Goal: Task Accomplishment & Management: Use online tool/utility

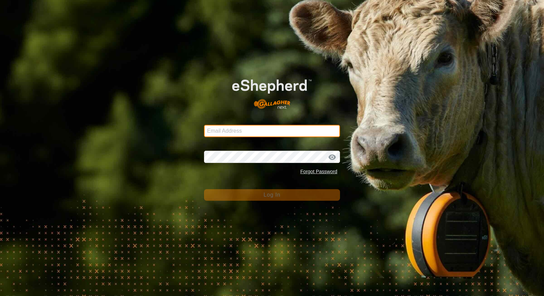
type input "[EMAIL_ADDRESS][DOMAIN_NAME]"
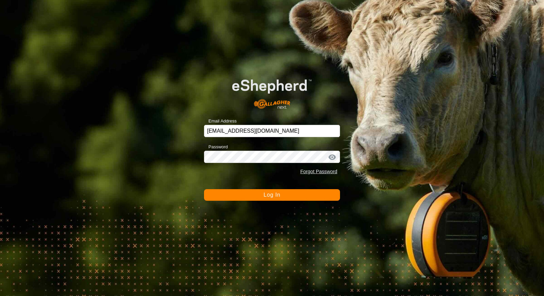
click at [241, 189] on button "Log In" at bounding box center [272, 195] width 136 height 12
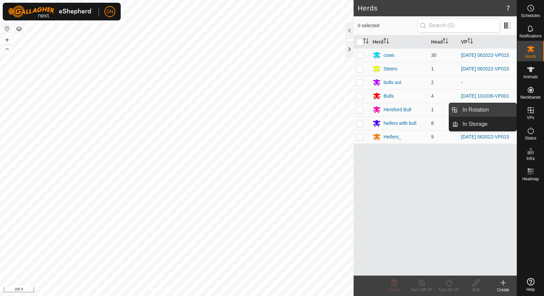
click at [475, 107] on link "In Rotation" at bounding box center [487, 110] width 58 height 14
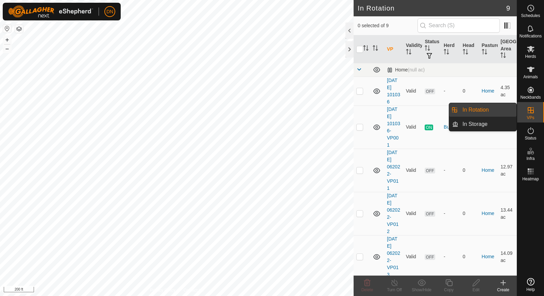
click at [480, 107] on link "In Rotation" at bounding box center [487, 110] width 58 height 14
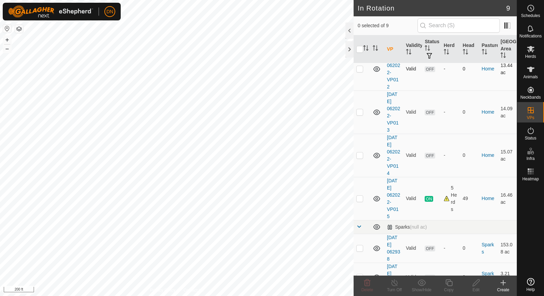
scroll to position [161, 0]
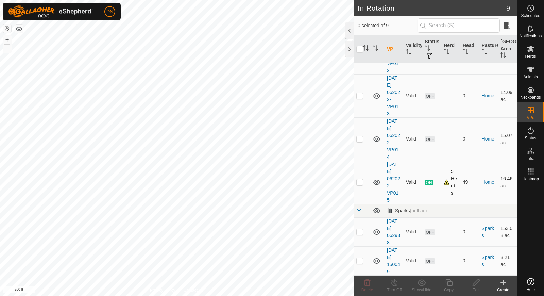
click at [358, 183] on p-checkbox at bounding box center [359, 181] width 7 height 5
checkbox input "true"
click at [450, 282] on icon at bounding box center [449, 282] width 7 height 7
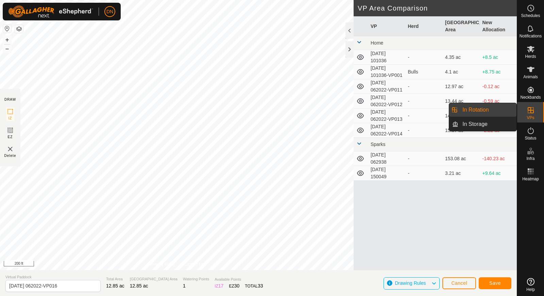
click at [528, 112] on icon at bounding box center [531, 110] width 8 height 8
click at [471, 110] on link "In Rotation" at bounding box center [487, 110] width 58 height 14
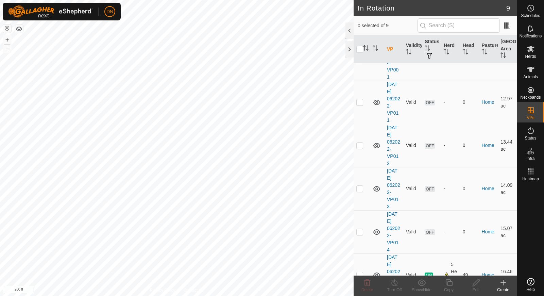
scroll to position [161, 0]
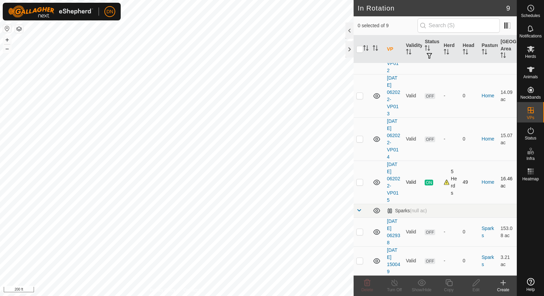
click at [368, 181] on td at bounding box center [362, 182] width 16 height 43
checkbox input "true"
click at [446, 280] on icon at bounding box center [449, 283] width 9 height 8
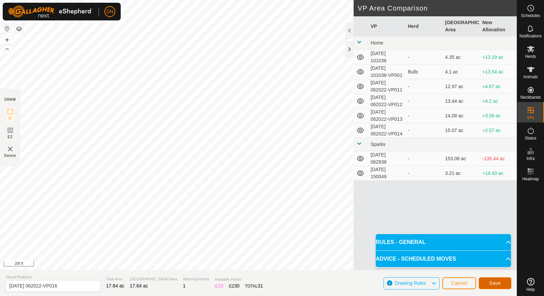
click at [491, 283] on span "Save" at bounding box center [495, 282] width 12 height 5
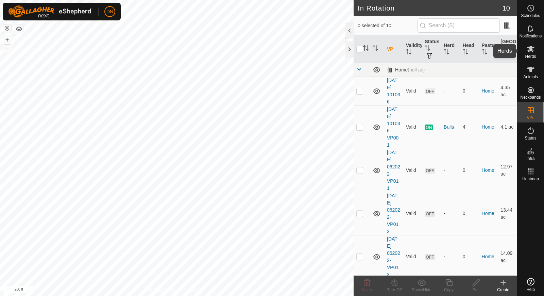
click at [529, 50] on icon at bounding box center [531, 49] width 8 height 8
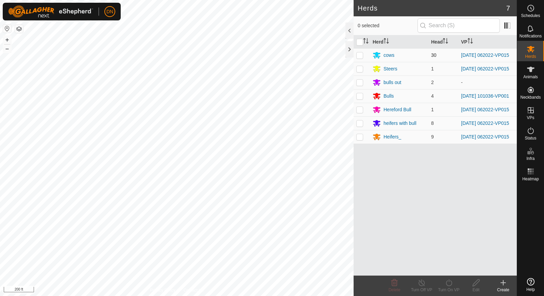
click at [358, 53] on p-checkbox at bounding box center [359, 54] width 7 height 5
checkbox input "true"
click at [360, 71] on p-checkbox at bounding box center [359, 68] width 7 height 5
checkbox input "true"
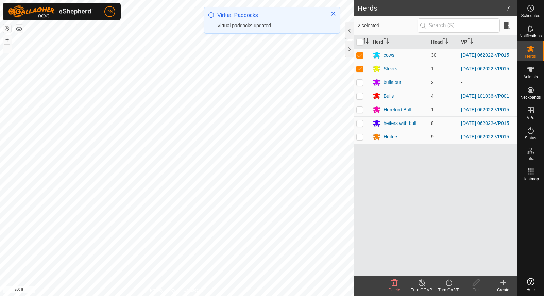
drag, startPoint x: 360, startPoint y: 110, endPoint x: 360, endPoint y: 115, distance: 4.8
click at [360, 112] on td at bounding box center [362, 110] width 16 height 14
checkbox input "true"
drag, startPoint x: 360, startPoint y: 128, endPoint x: 360, endPoint y: 135, distance: 6.5
click at [360, 130] on td at bounding box center [362, 123] width 16 height 14
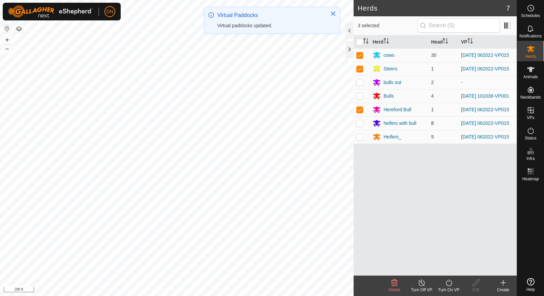
checkbox input "true"
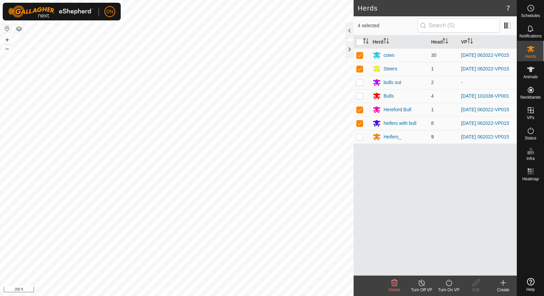
drag, startPoint x: 360, startPoint y: 144, endPoint x: 362, endPoint y: 150, distance: 6.3
click at [362, 144] on td at bounding box center [362, 137] width 16 height 14
checkbox input "true"
click at [453, 281] on turn-on-svg-icon at bounding box center [448, 283] width 27 height 8
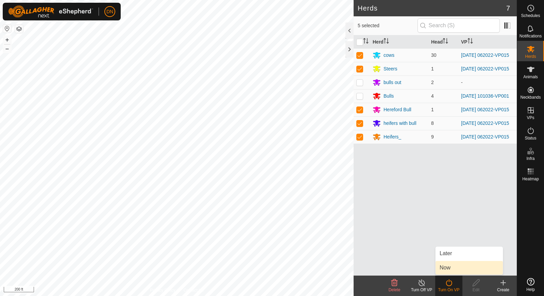
click at [456, 271] on link "Now" at bounding box center [469, 268] width 67 height 14
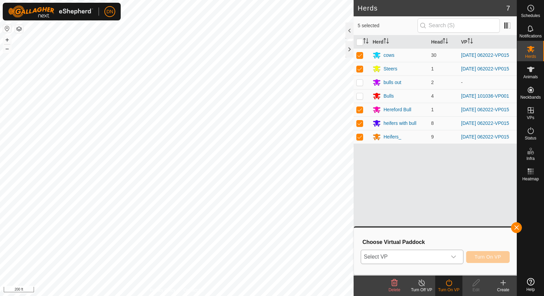
click at [456, 257] on icon "dropdown trigger" at bounding box center [453, 256] width 5 height 3
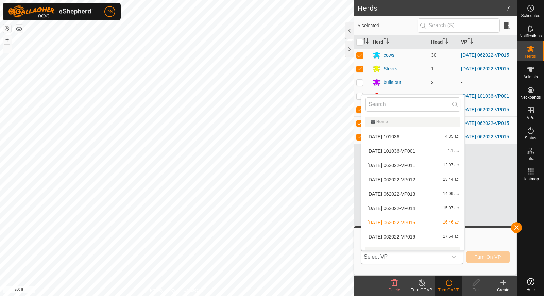
click at [426, 237] on li "[DATE] 062022-VP016 17.64 ac" at bounding box center [413, 237] width 103 height 14
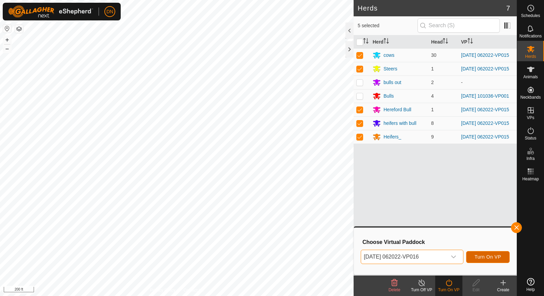
click at [493, 255] on span "Turn On VP" at bounding box center [488, 256] width 27 height 5
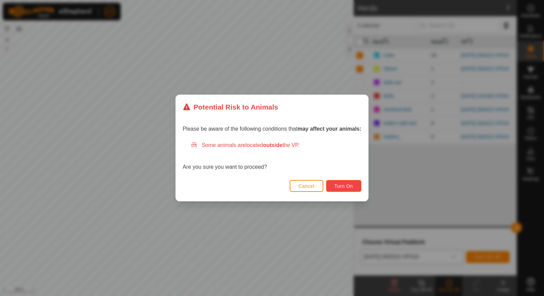
click at [343, 184] on span "Turn On" at bounding box center [344, 185] width 18 height 5
